Goal: Transaction & Acquisition: Purchase product/service

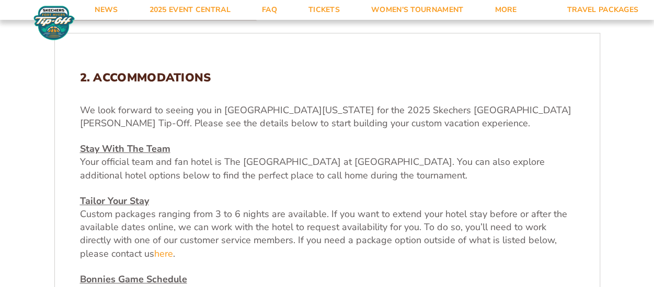
scroll to position [366, 0]
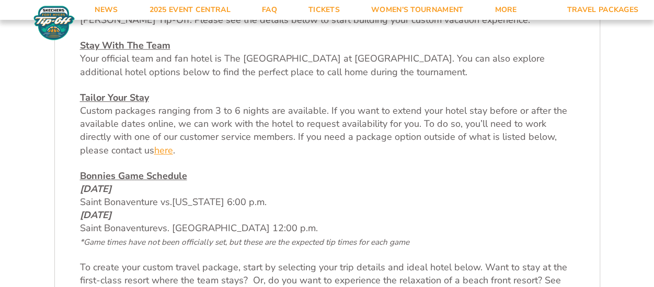
click at [154, 151] on link "here" at bounding box center [163, 150] width 19 height 13
click at [154, 153] on link "here" at bounding box center [163, 150] width 19 height 13
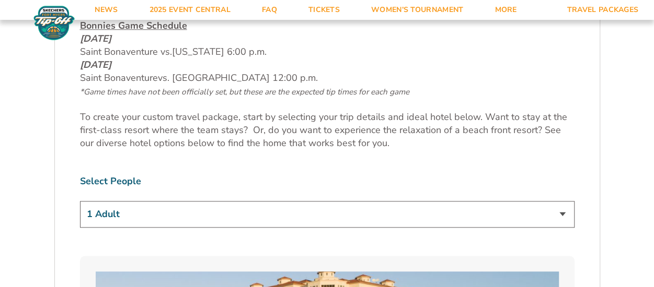
scroll to position [575, 0]
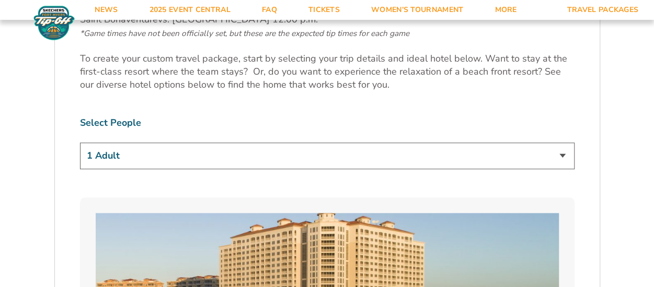
click at [559, 157] on select "1 Adult 2 Adults 3 Adults 4 Adults 2 Adults + 1 Child 2 Adults + 2 Children 2 A…" at bounding box center [327, 156] width 494 height 27
click at [80, 143] on select "1 Adult 2 Adults 3 Adults 4 Adults 2 Adults + 1 Child 2 Adults + 2 Children 2 A…" at bounding box center [327, 156] width 494 height 27
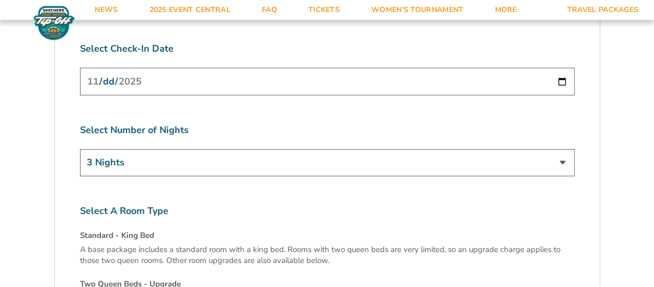
scroll to position [3396, 0]
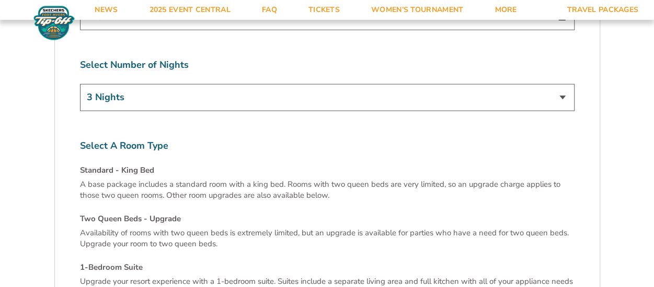
click at [565, 84] on select "3 Nights 4 Nights 5 Nights 6 Nights" at bounding box center [327, 97] width 494 height 27
click at [567, 84] on select "3 Nights 4 Nights 5 Nights 6 Nights" at bounding box center [327, 97] width 494 height 27
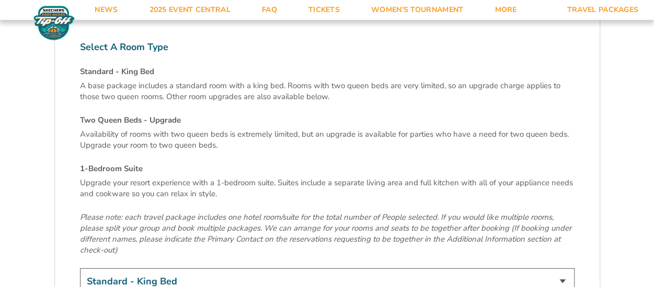
scroll to position [3658, 0]
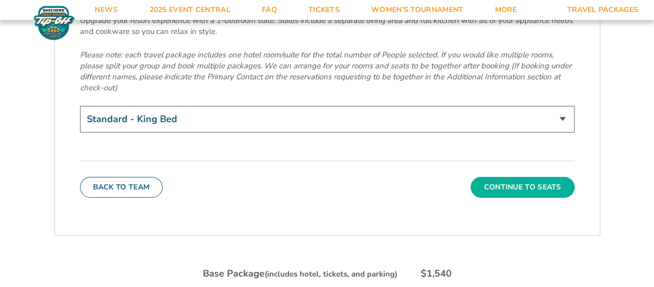
click at [527, 177] on button "Continue To Seats" at bounding box center [521, 187] width 103 height 21
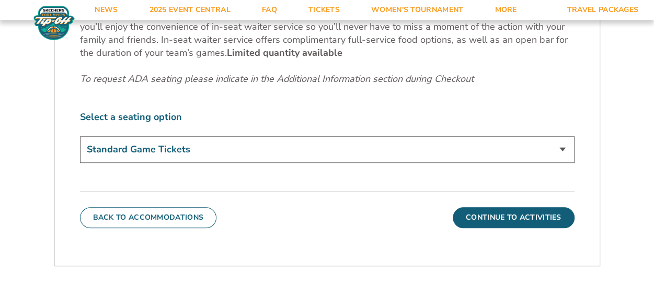
scroll to position [501, 0]
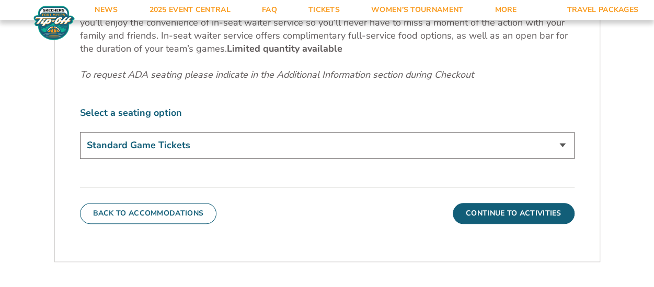
click at [559, 146] on select "Standard Game Tickets Midcourt Seat Upgrade (+$100 per person) Courtside Seat +…" at bounding box center [327, 145] width 494 height 27
select select "Midcourt Seat Upgrade"
click at [80, 132] on select "Standard Game Tickets Midcourt Seat Upgrade (+$100 per person) Courtside Seat +…" at bounding box center [327, 145] width 494 height 27
click at [533, 205] on button "Continue To Activities" at bounding box center [513, 213] width 122 height 21
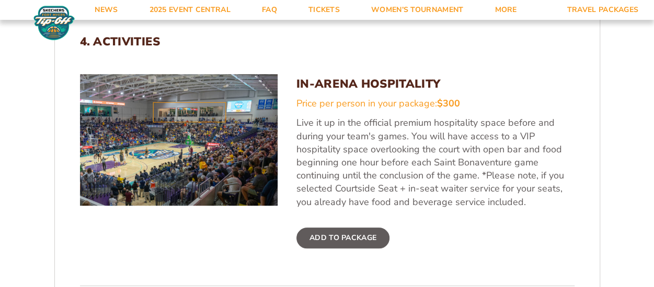
scroll to position [344, 0]
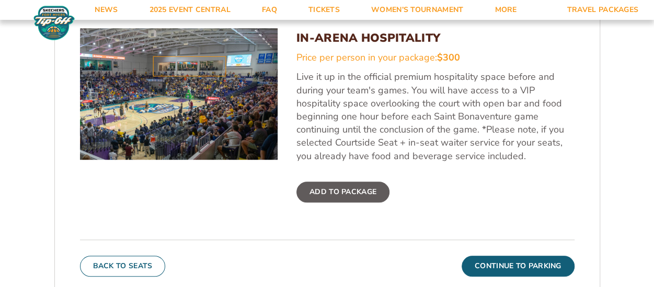
click at [356, 189] on label "Add To Package" at bounding box center [342, 192] width 93 height 21
click at [0, 0] on input "Add To Package" at bounding box center [0, 0] width 0 height 0
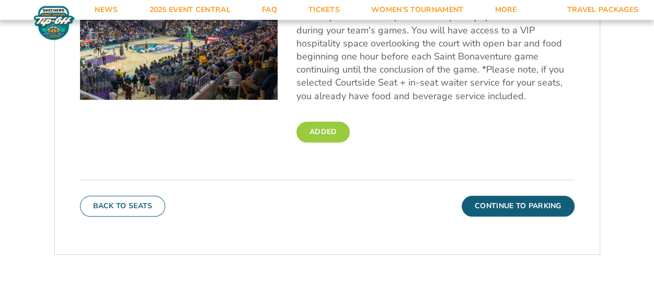
scroll to position [449, 0]
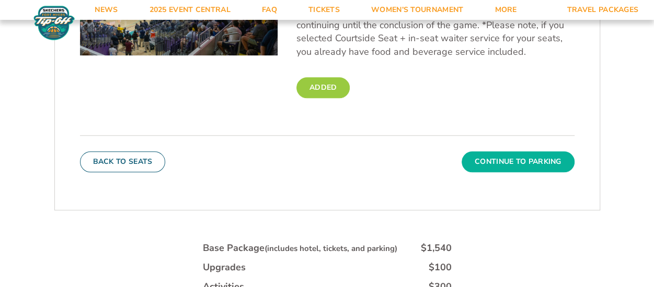
click at [512, 159] on button "Continue To Parking" at bounding box center [517, 162] width 113 height 21
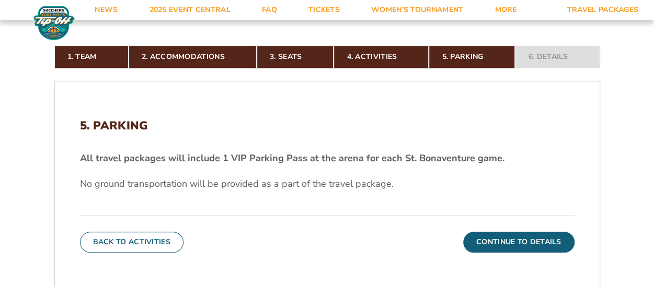
scroll to position [292, 0]
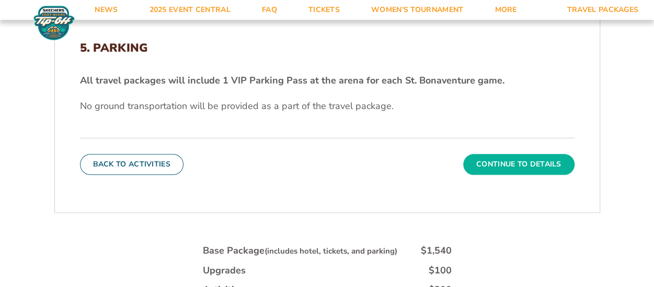
click at [509, 166] on button "Continue To Details" at bounding box center [518, 164] width 111 height 21
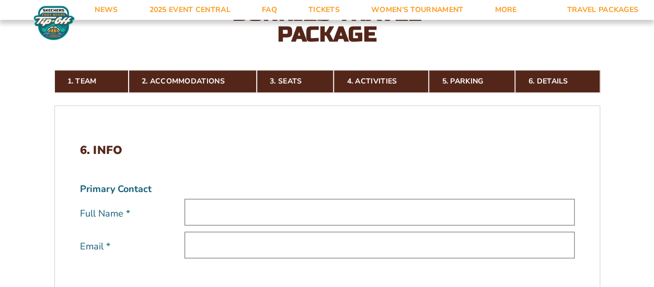
scroll to position [240, 0]
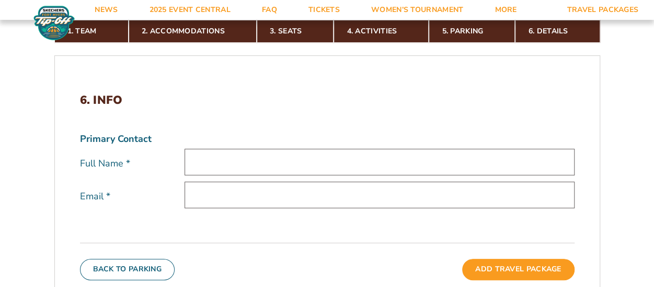
click at [375, 164] on input "text" at bounding box center [379, 162] width 390 height 27
type input "[PERSON_NAME]"
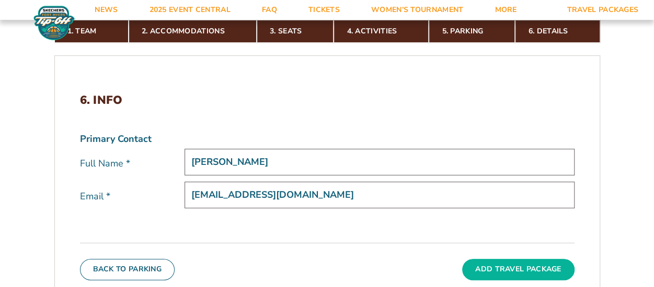
type input "[EMAIL_ADDRESS][DOMAIN_NAME]"
click at [521, 268] on button "Add Travel Package" at bounding box center [518, 269] width 112 height 21
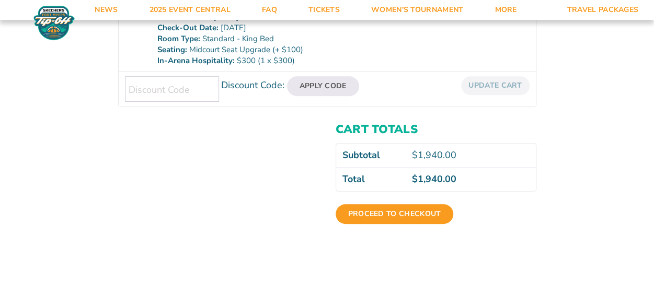
scroll to position [209, 0]
